Goal: Task Accomplishment & Management: Use online tool/utility

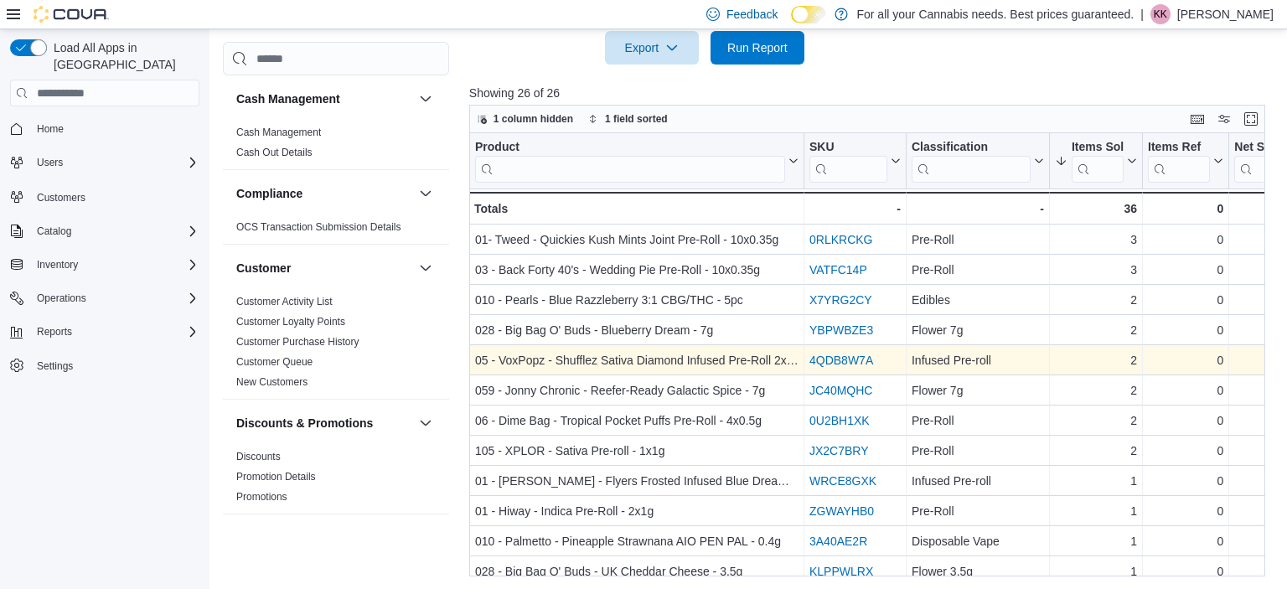
scroll to position [1151, 0]
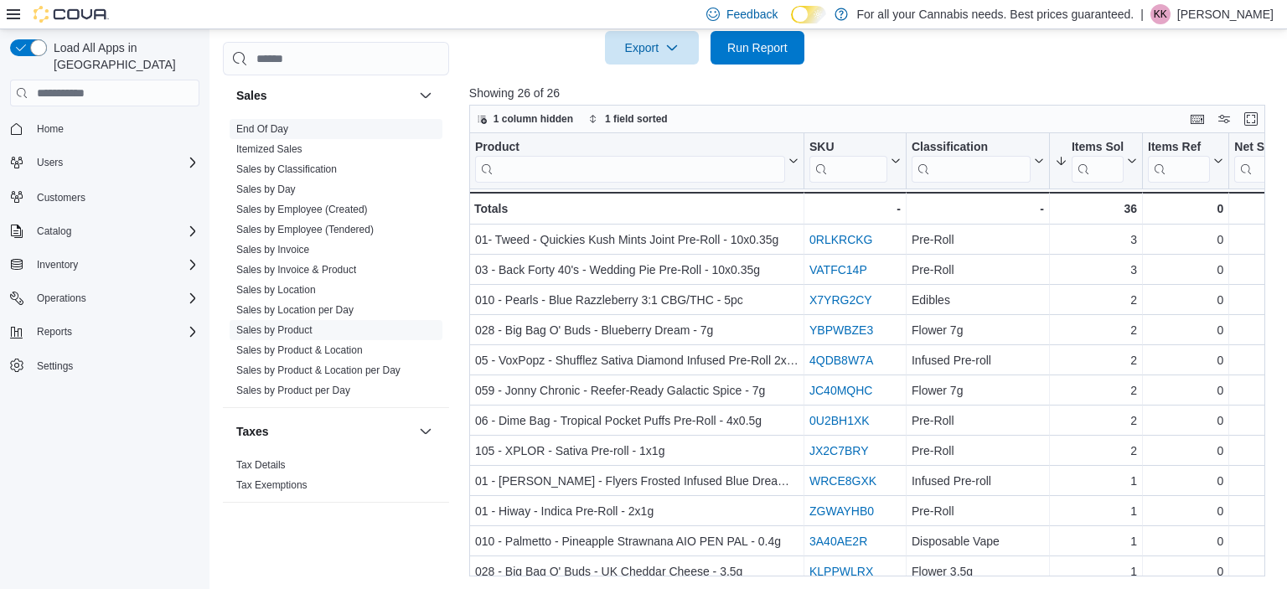
click at [281, 129] on link "End Of Day" at bounding box center [262, 129] width 52 height 12
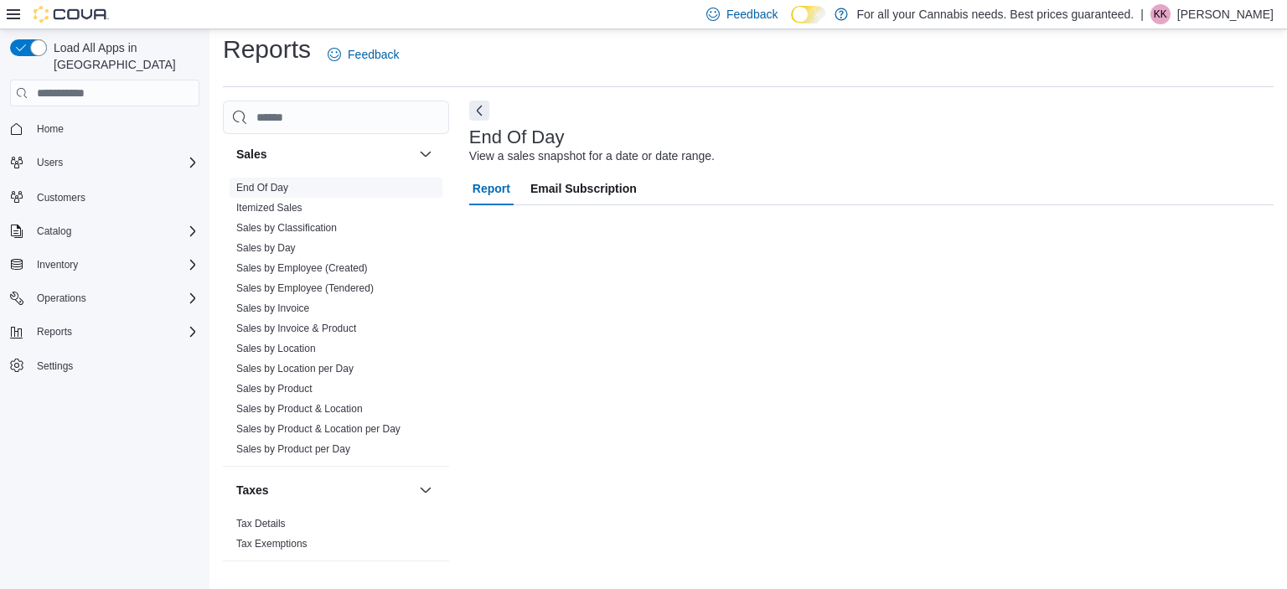
scroll to position [10, 0]
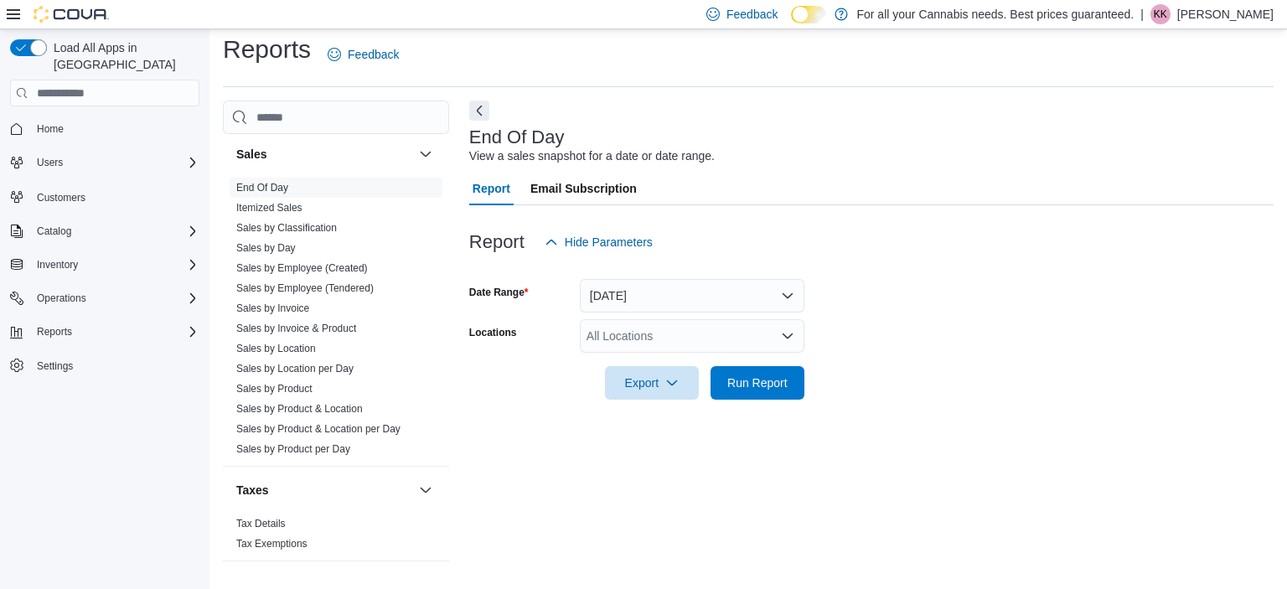
click at [668, 340] on div "All Locations" at bounding box center [692, 336] width 224 height 34
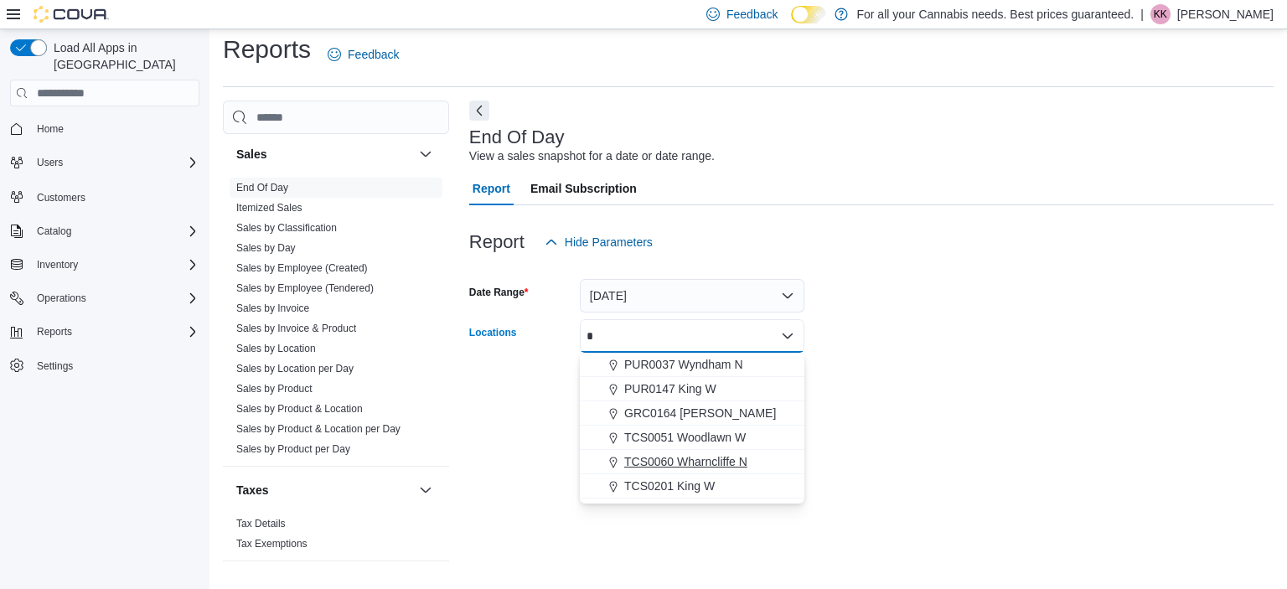
type input "*"
click at [728, 455] on span "TCS0060 Wharncliffe N" at bounding box center [685, 461] width 123 height 17
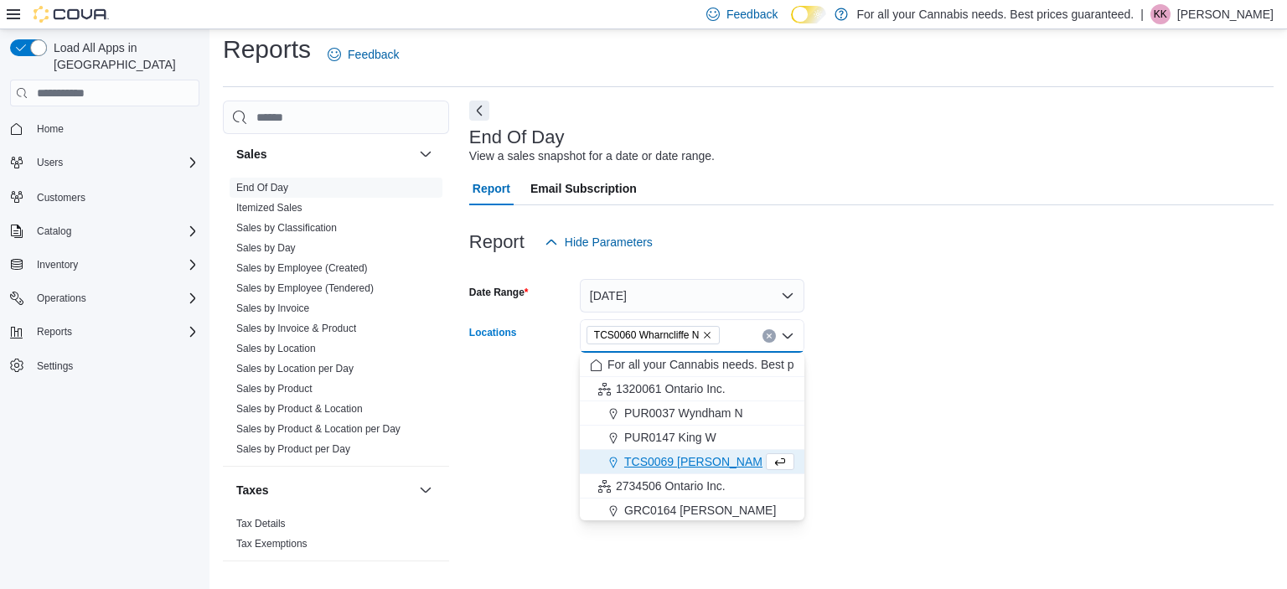
click at [898, 402] on div at bounding box center [871, 410] width 804 height 20
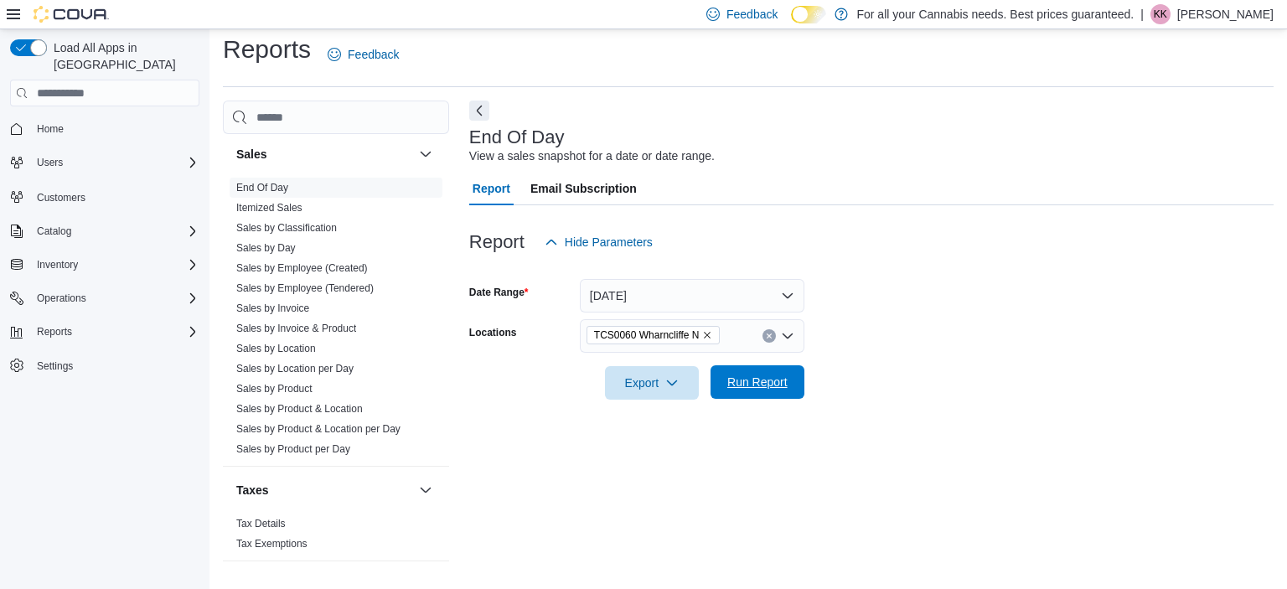
click at [779, 384] on span "Run Report" at bounding box center [757, 382] width 60 height 17
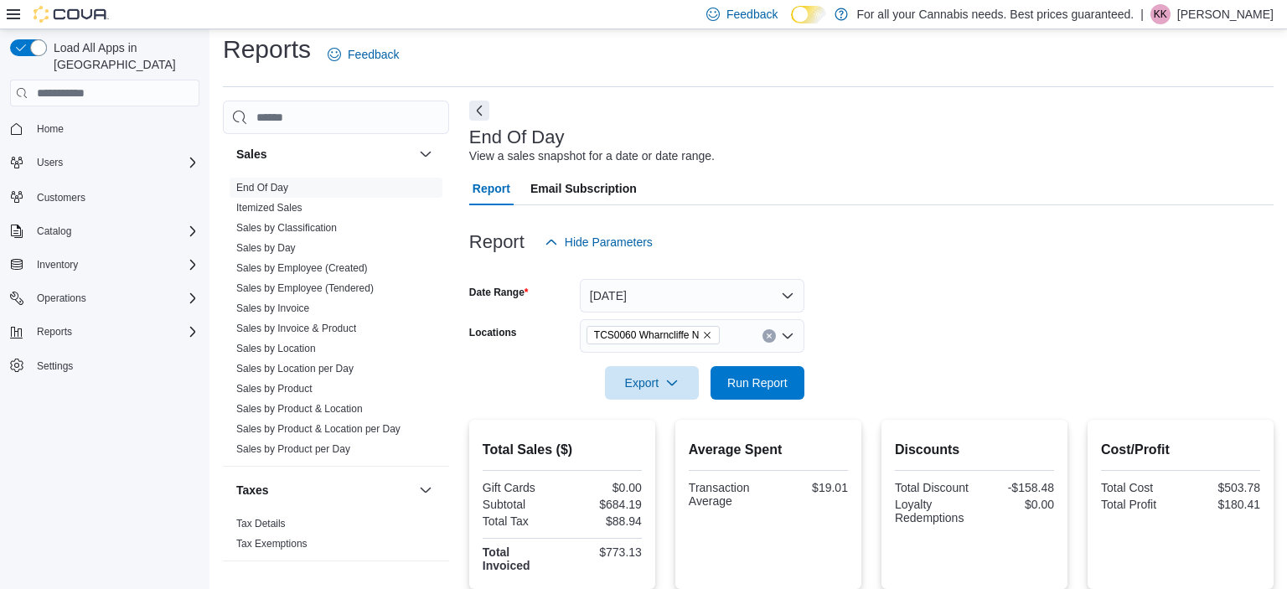
scroll to position [334, 0]
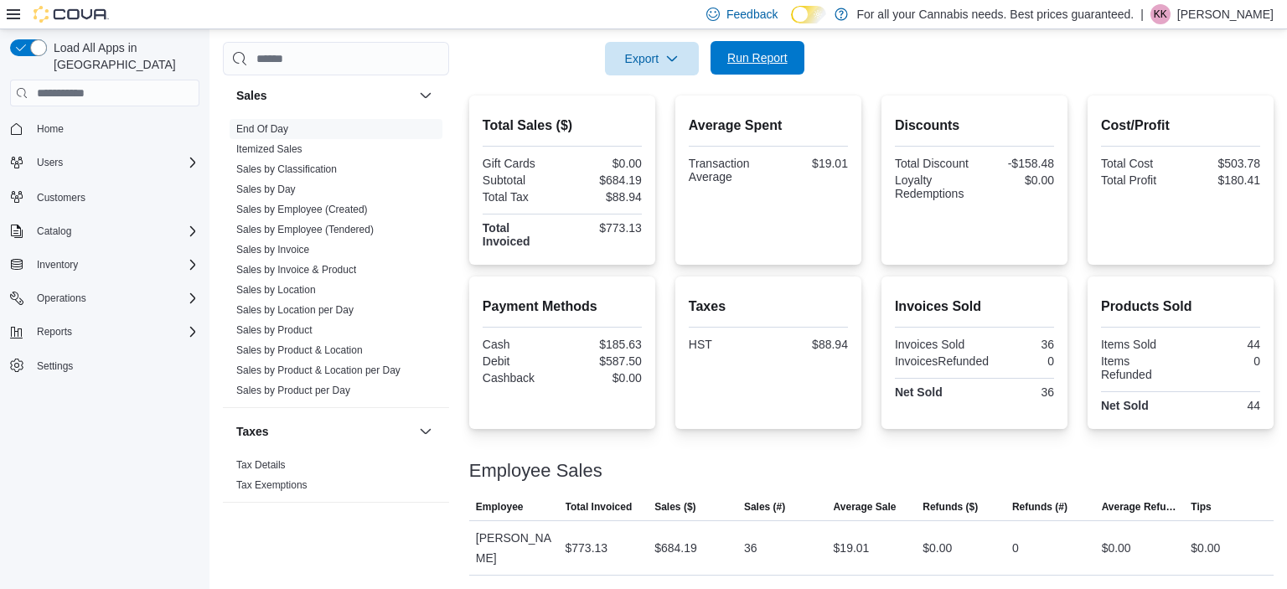
click at [777, 54] on span "Run Report" at bounding box center [757, 57] width 60 height 17
click at [743, 51] on span "Run Report" at bounding box center [757, 58] width 74 height 34
